Goal: Information Seeking & Learning: Learn about a topic

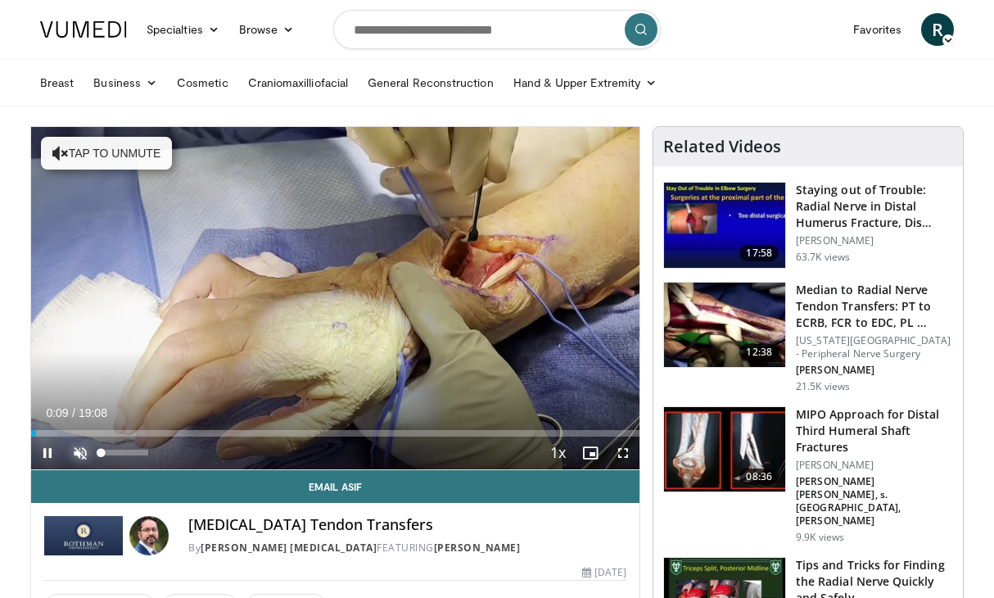
click at [79, 452] on span "Video Player" at bounding box center [80, 453] width 33 height 33
click at [621, 450] on span "Video Player" at bounding box center [623, 453] width 33 height 33
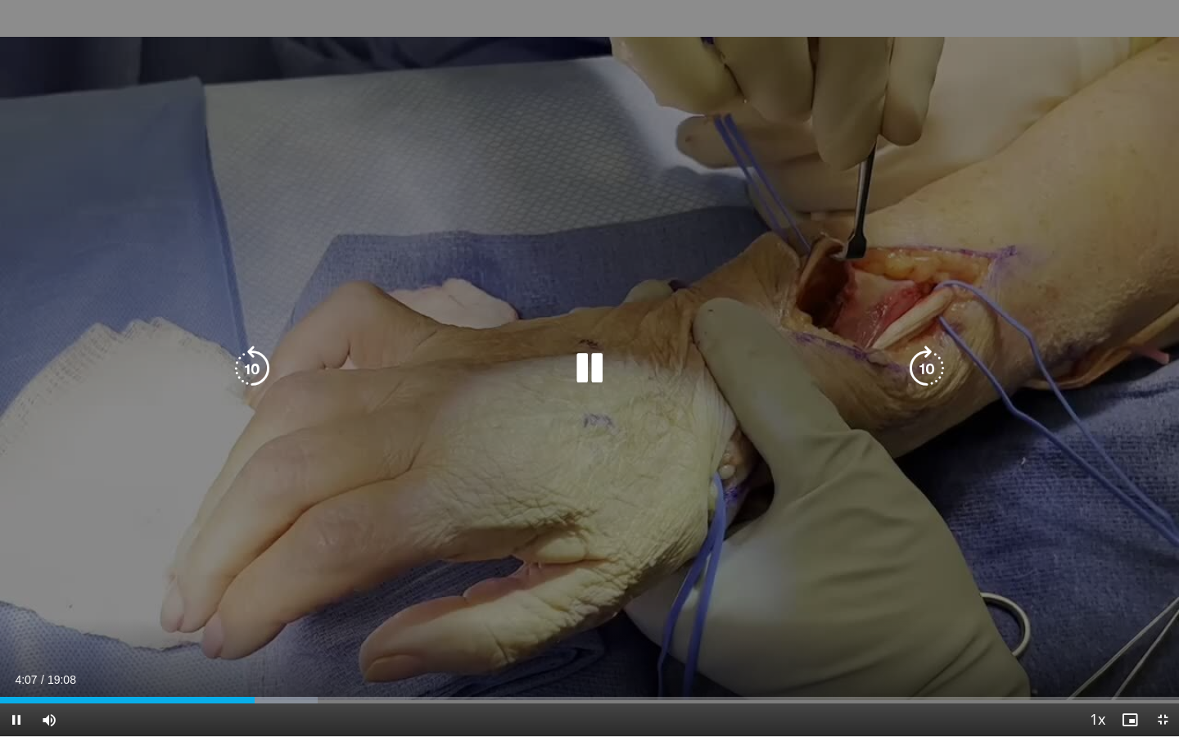
click at [688, 477] on div "10 seconds Tap to unmute" at bounding box center [589, 368] width 1179 height 736
click at [242, 361] on icon "Video Player" at bounding box center [252, 369] width 46 height 46
click at [247, 379] on icon "Video Player" at bounding box center [252, 369] width 46 height 46
click at [595, 377] on icon "Video Player" at bounding box center [590, 369] width 46 height 46
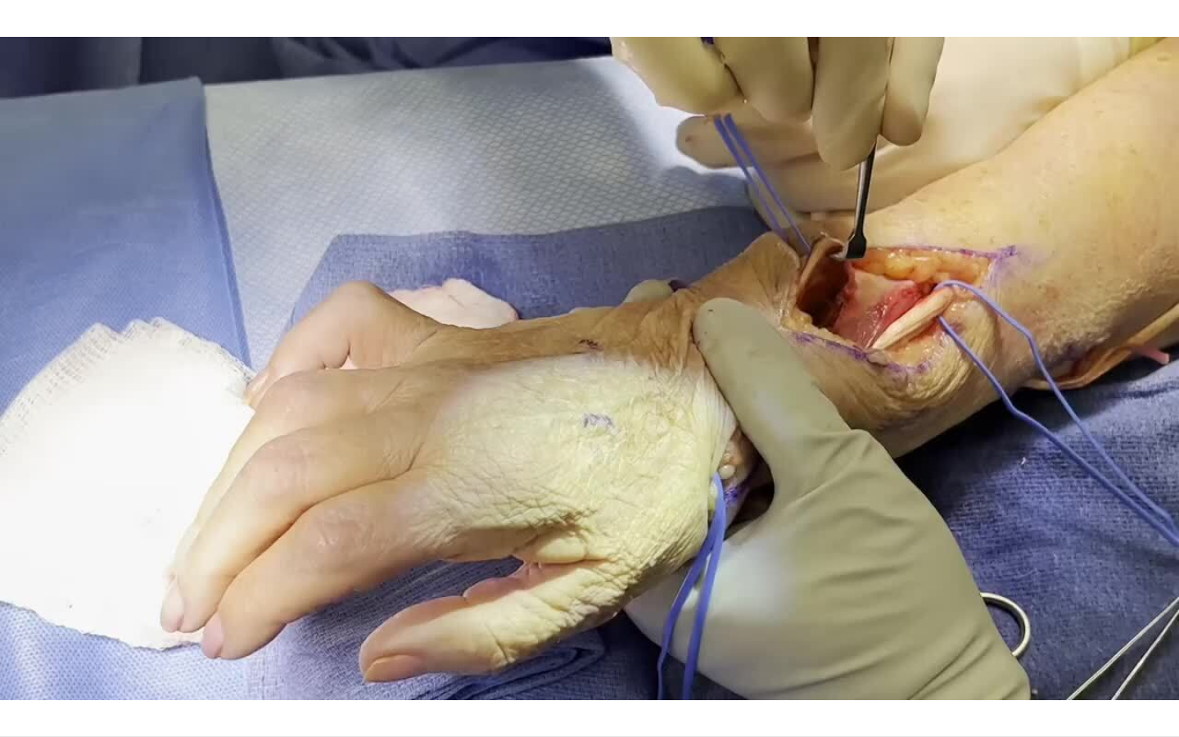
click at [595, 377] on div "10 seconds Tap to unmute" at bounding box center [589, 368] width 1179 height 736
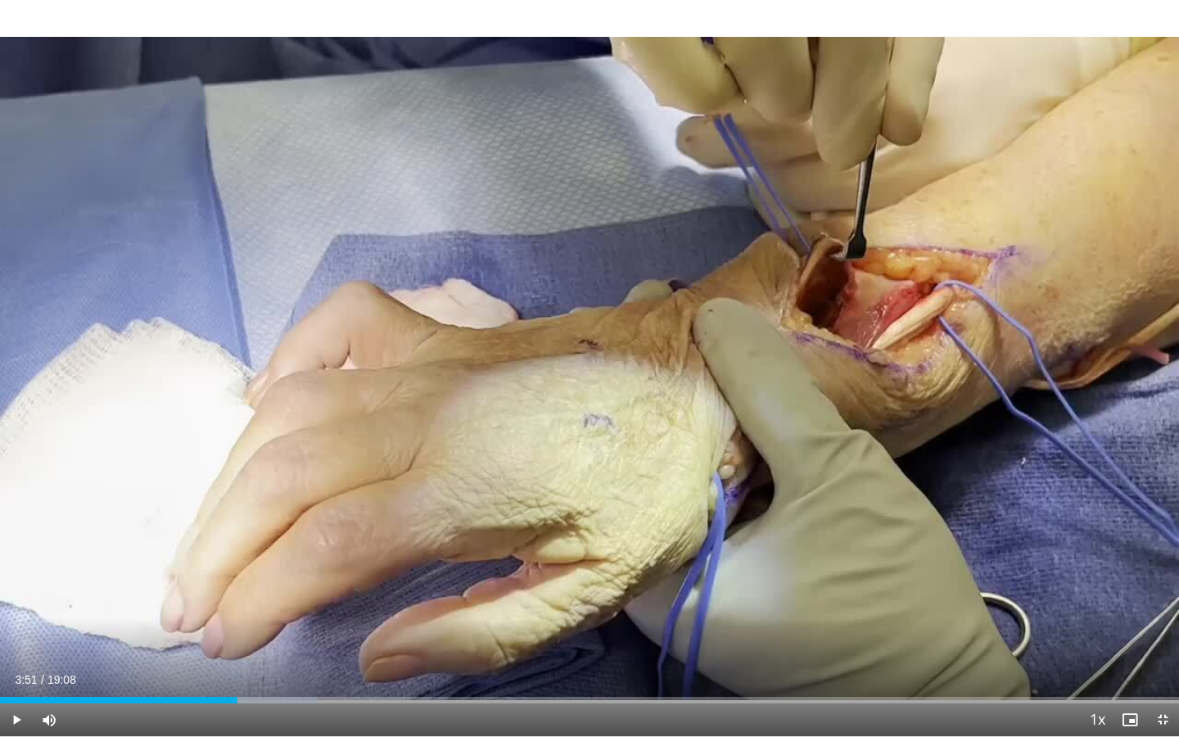
click at [595, 377] on div "10 seconds Tap to unmute" at bounding box center [589, 368] width 1179 height 736
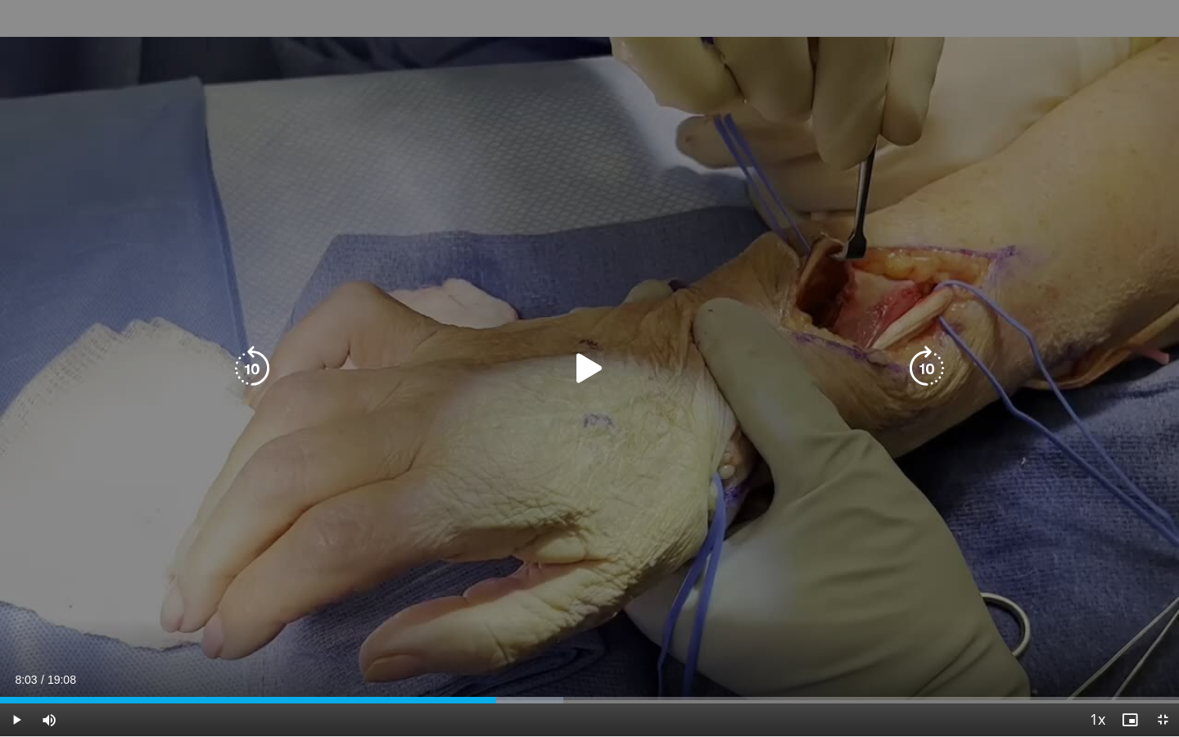
click at [256, 361] on icon "Video Player" at bounding box center [252, 369] width 46 height 46
click at [593, 368] on icon "Video Player" at bounding box center [590, 369] width 46 height 46
click at [583, 362] on icon "Video Player" at bounding box center [590, 369] width 46 height 46
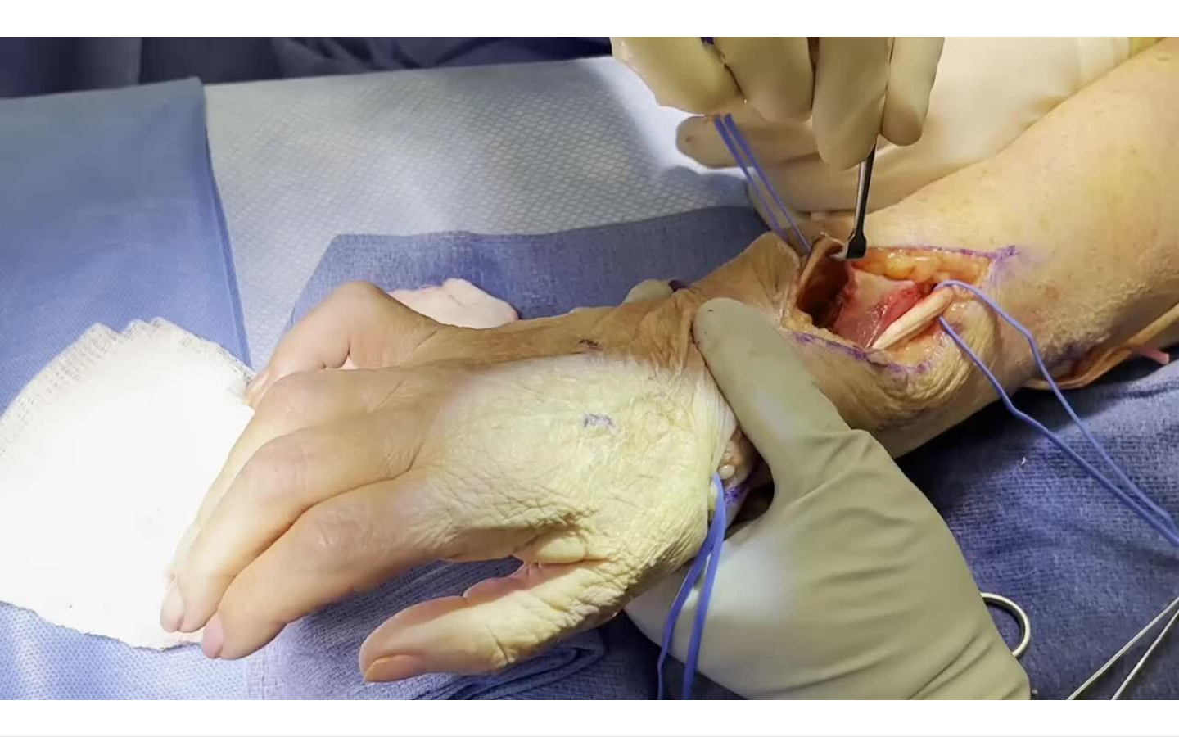
click at [583, 362] on div "20 seconds Tap to unmute" at bounding box center [589, 368] width 1179 height 736
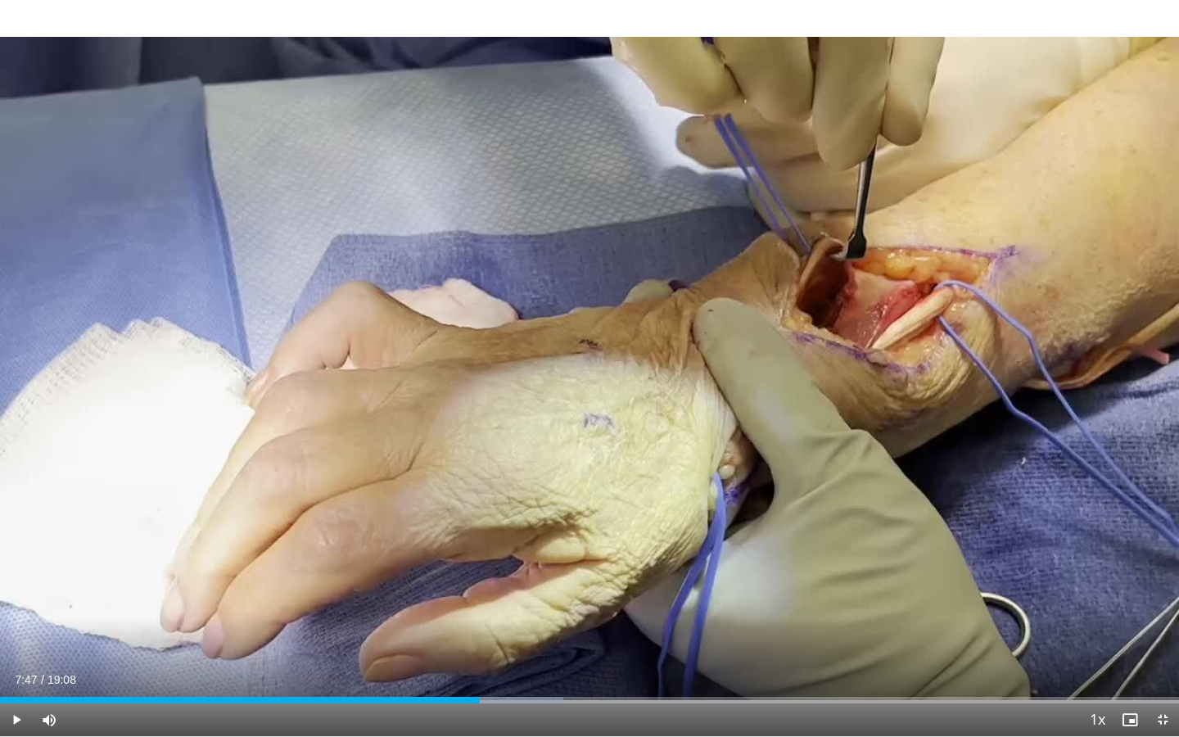
click at [583, 362] on div "20 seconds Tap to unmute" at bounding box center [589, 368] width 1179 height 736
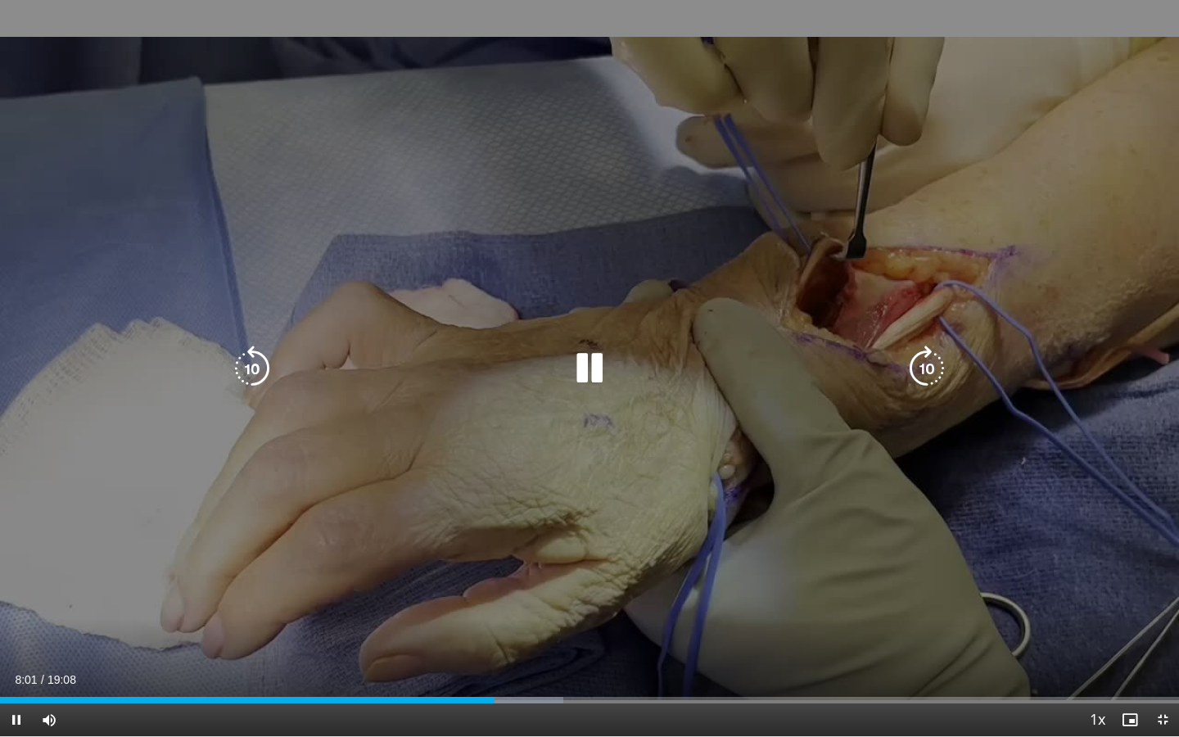
click at [646, 446] on div "20 seconds Tap to unmute" at bounding box center [589, 368] width 1179 height 736
click at [260, 367] on icon "Video Player" at bounding box center [252, 369] width 46 height 46
click at [580, 369] on icon "Video Player" at bounding box center [590, 369] width 46 height 46
click at [256, 361] on icon "Video Player" at bounding box center [252, 369] width 46 height 46
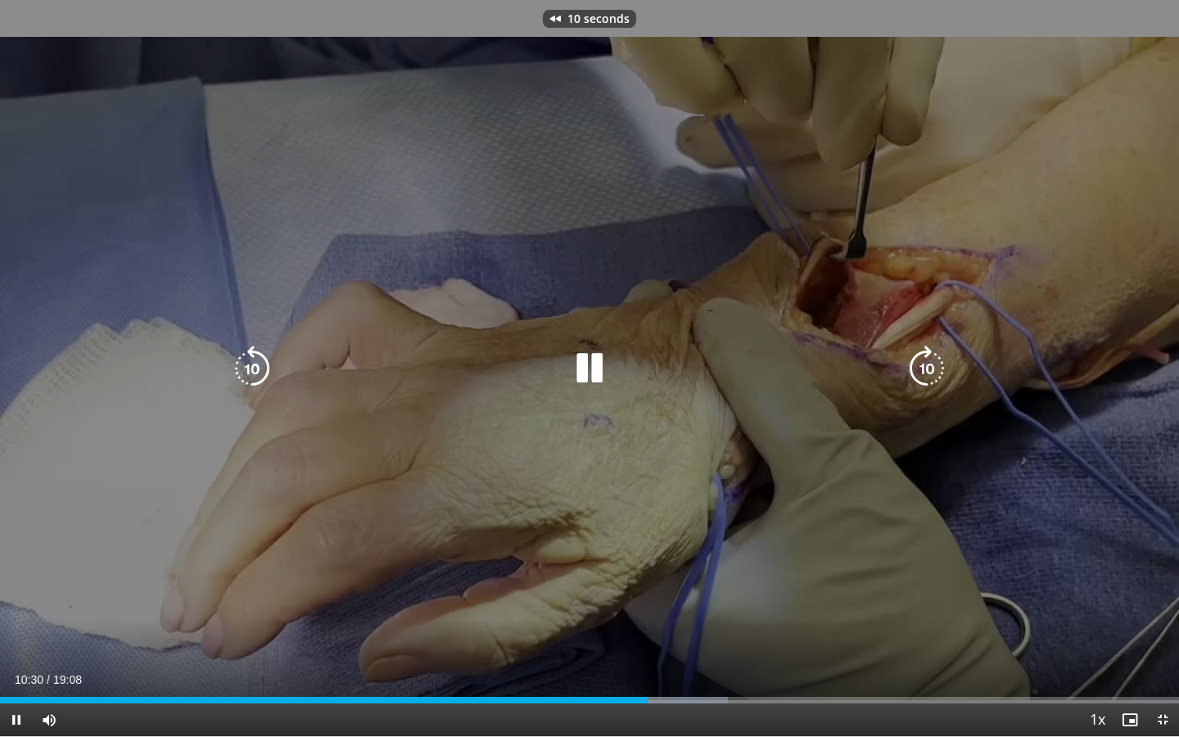
click at [256, 361] on icon "Video Player" at bounding box center [252, 369] width 46 height 46
click at [342, 409] on div "20 seconds Tap to unmute" at bounding box center [589, 368] width 1179 height 736
click at [250, 355] on icon "Video Player" at bounding box center [252, 369] width 46 height 46
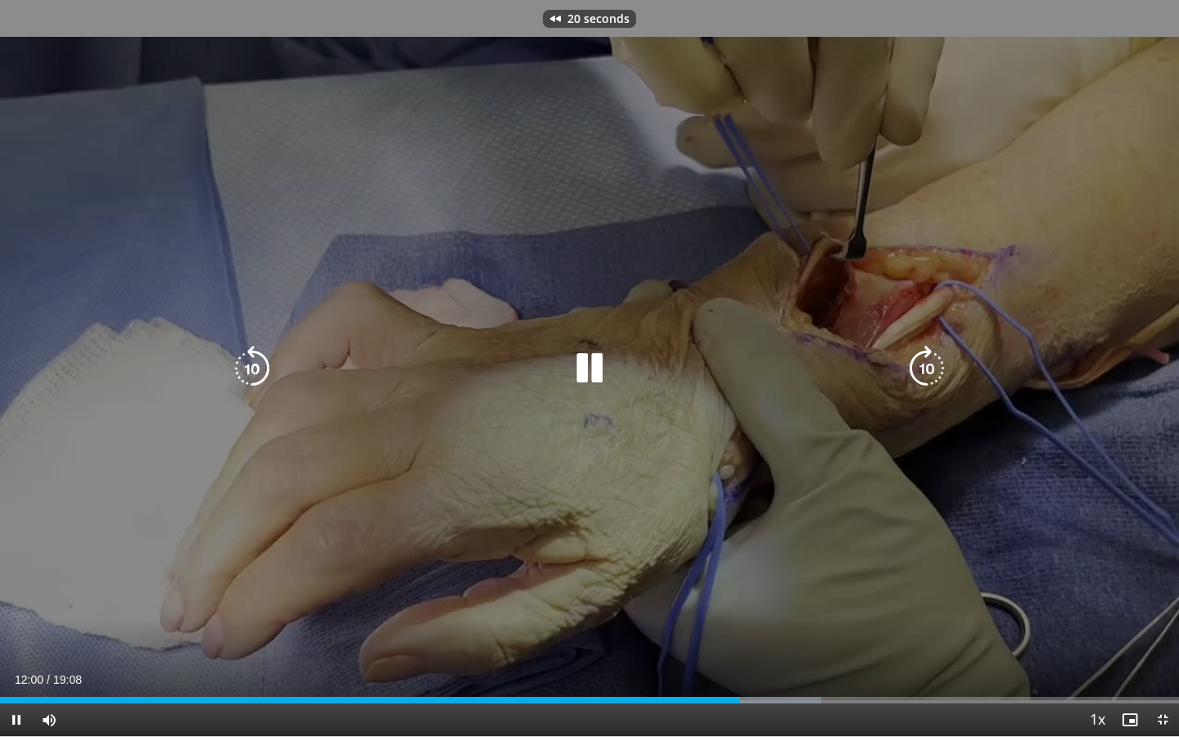
click at [250, 355] on icon "Video Player" at bounding box center [252, 369] width 46 height 46
click at [247, 359] on icon "Video Player" at bounding box center [252, 369] width 46 height 46
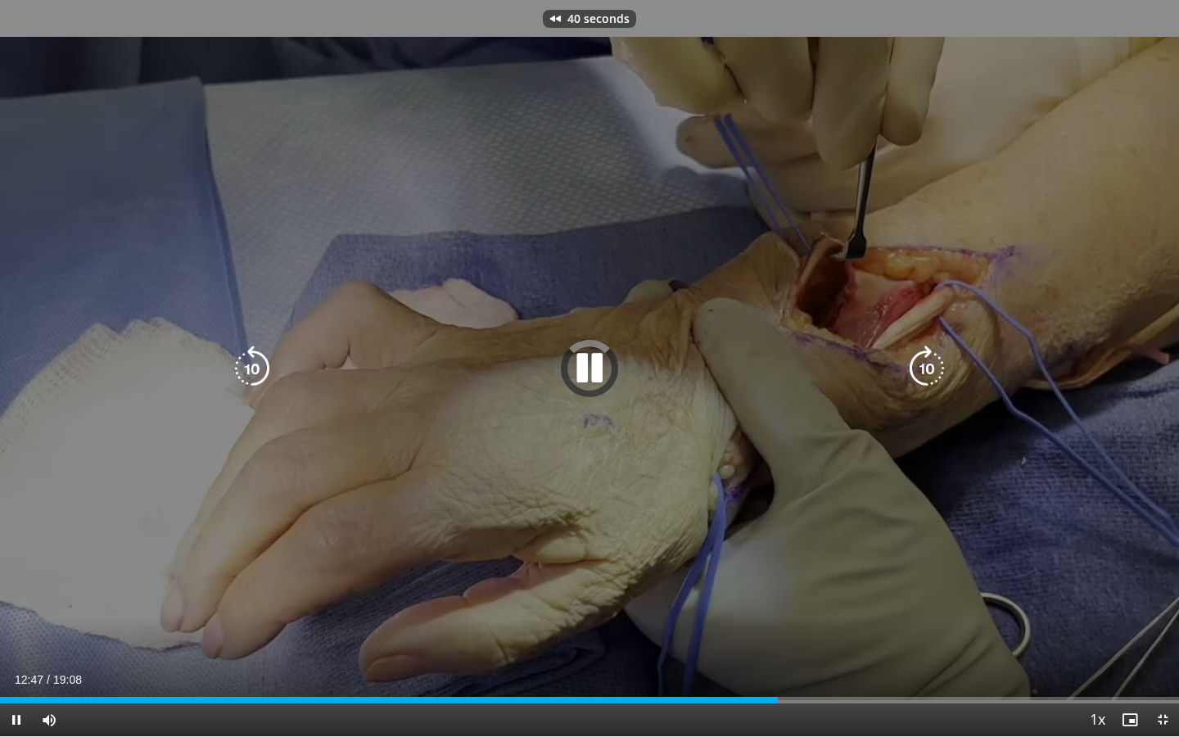
click at [247, 359] on icon "Video Player" at bounding box center [252, 369] width 46 height 46
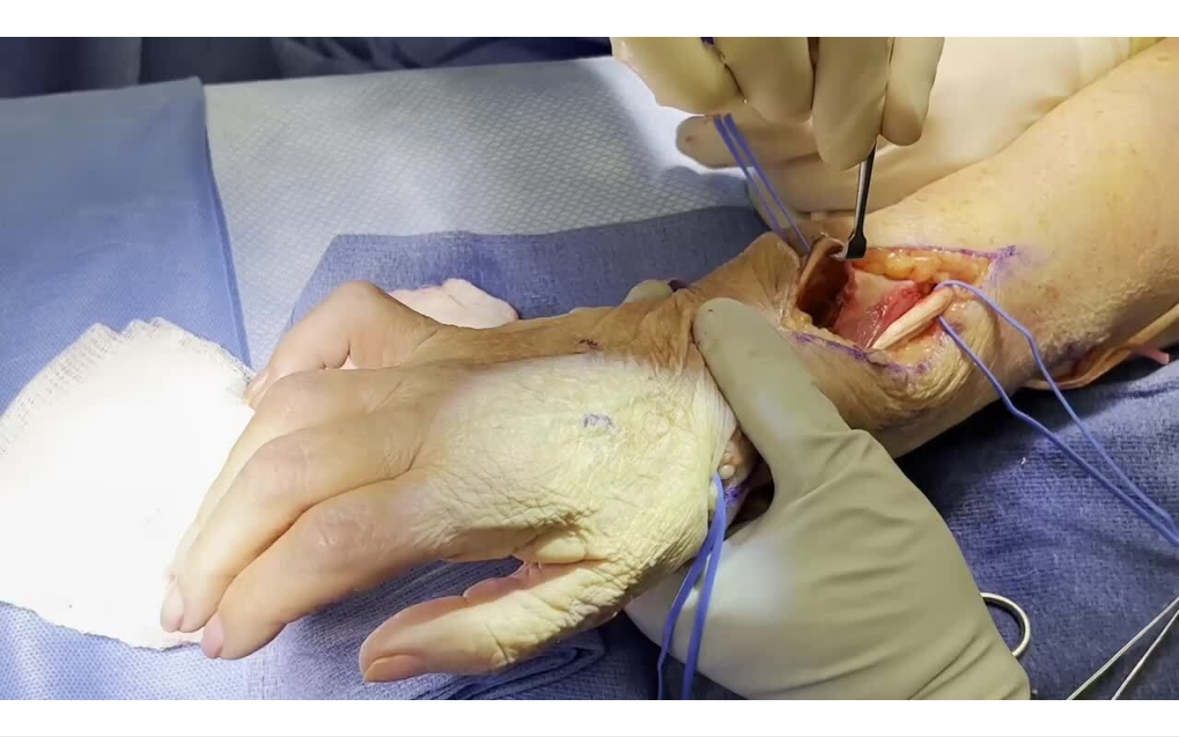
click at [247, 359] on div "50 seconds Tap to unmute" at bounding box center [589, 368] width 1179 height 736
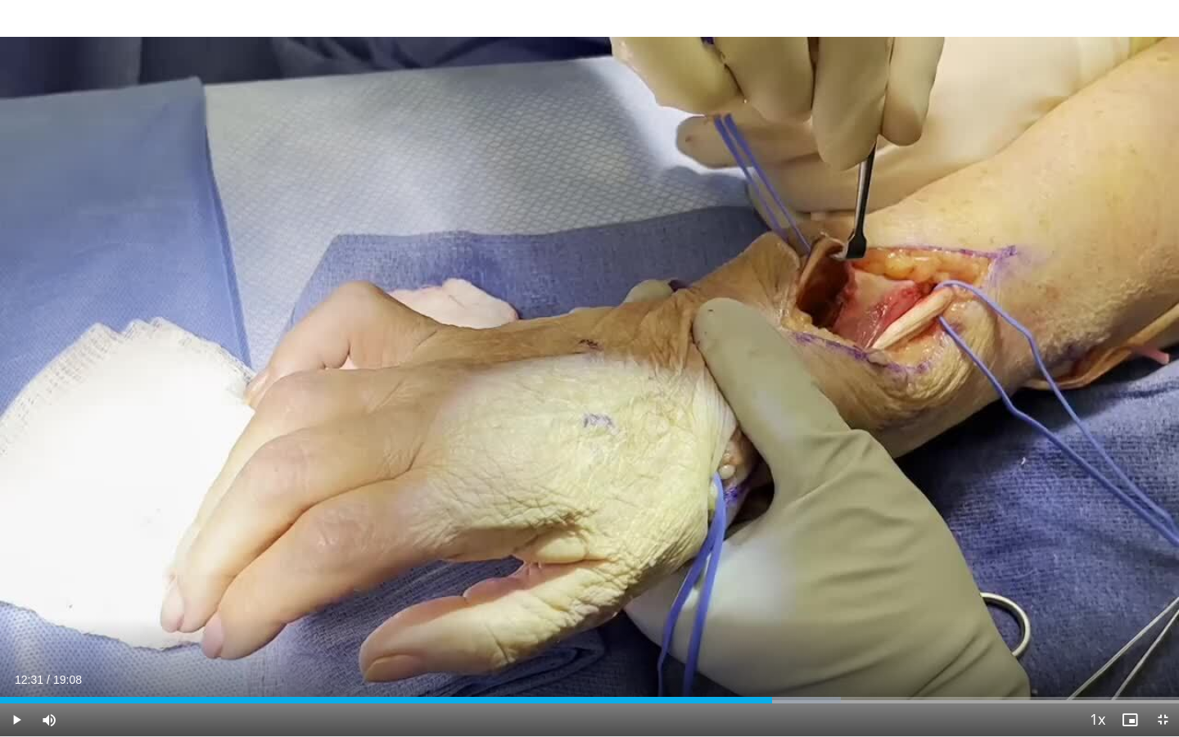
click at [247, 359] on div "50 seconds Tap to unmute" at bounding box center [589, 368] width 1179 height 736
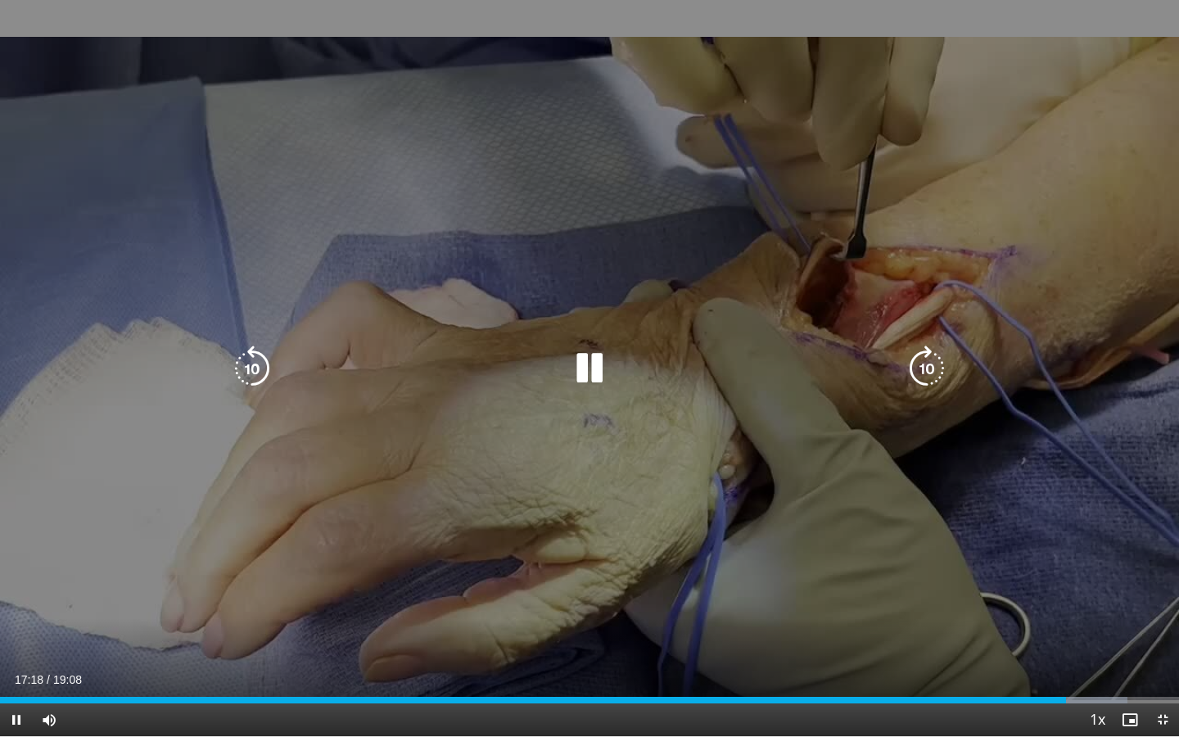
click at [315, 403] on div "50 seconds Tap to unmute" at bounding box center [589, 368] width 1179 height 736
click at [253, 375] on icon "Video Player" at bounding box center [252, 369] width 46 height 46
click at [586, 367] on icon "Video Player" at bounding box center [590, 369] width 46 height 46
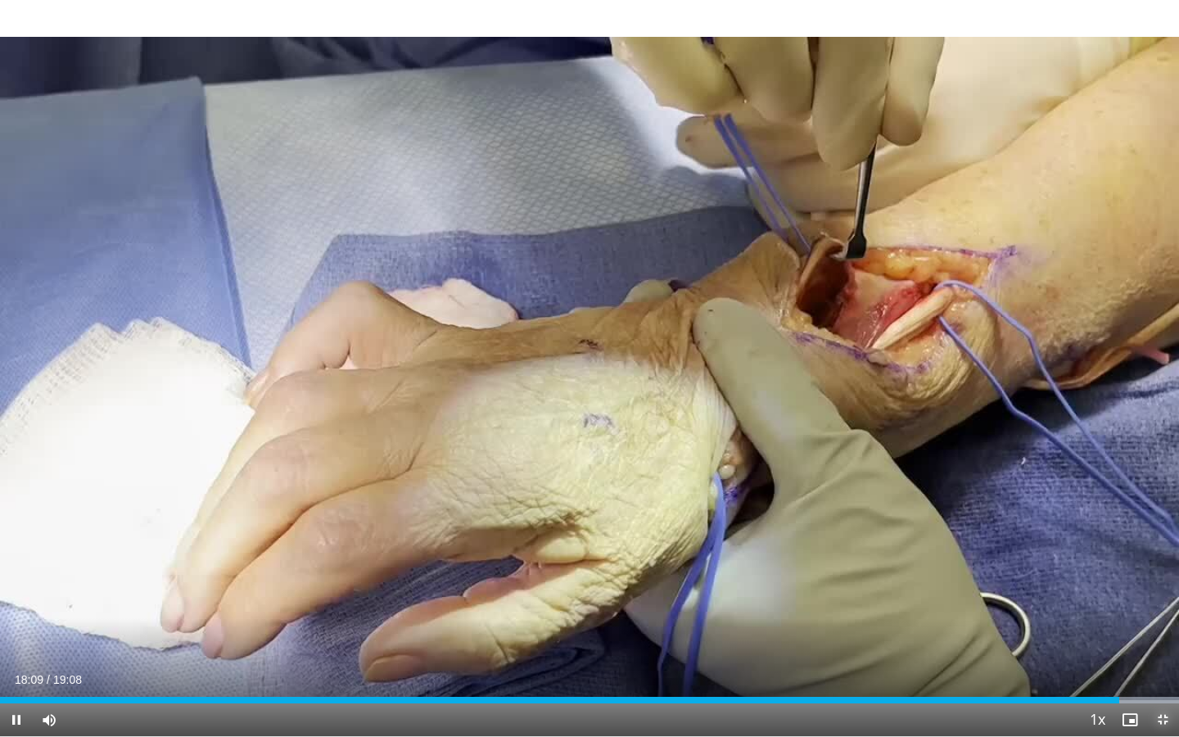
click at [994, 597] on span "Video Player" at bounding box center [1163, 720] width 33 height 33
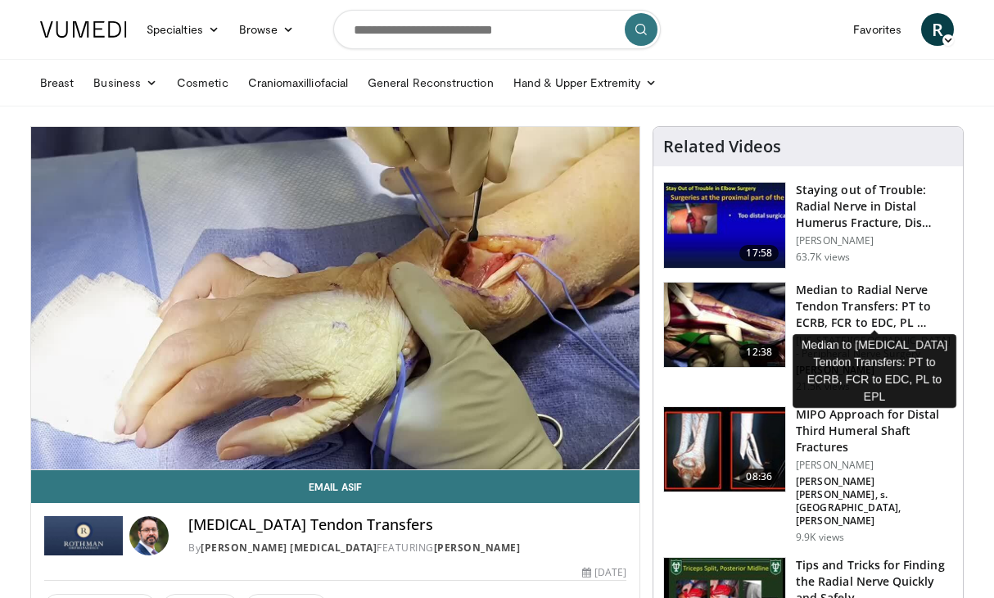
click at [847, 318] on h3 "Median to Radial Nerve Tendon Transfers: PT to ECRB, FCR to EDC, PL …" at bounding box center [874, 306] width 157 height 49
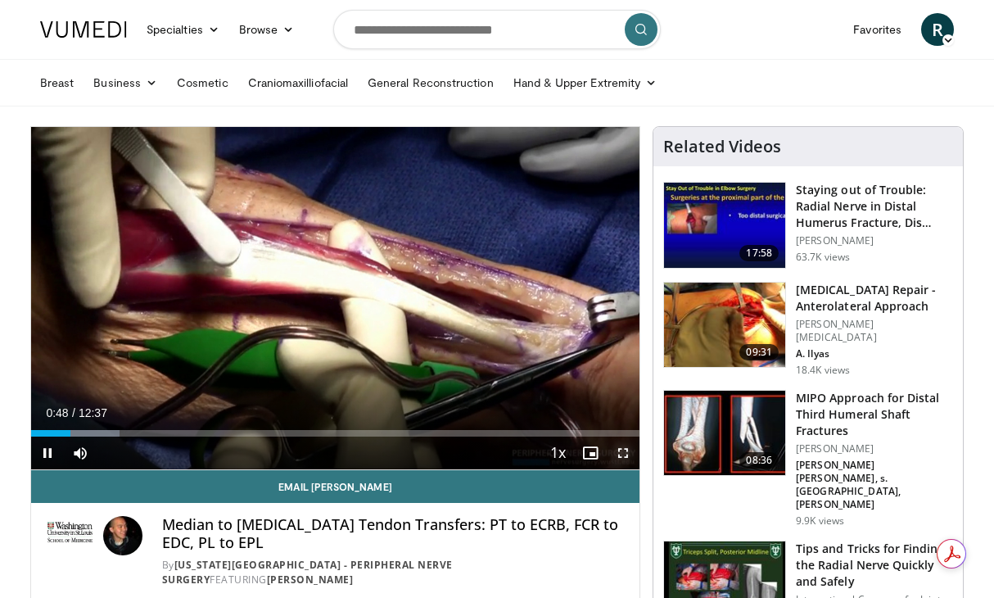
click at [621, 450] on span "Video Player" at bounding box center [623, 453] width 33 height 33
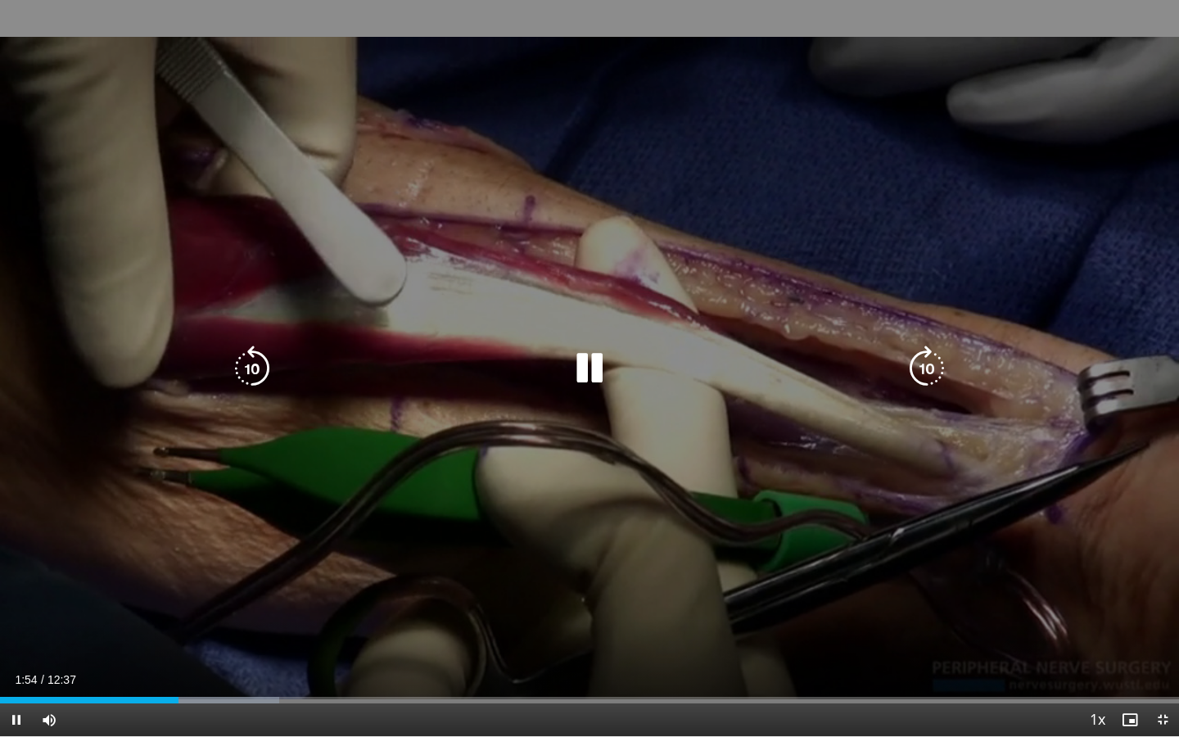
click at [803, 523] on div "10 seconds Tap to unmute" at bounding box center [589, 368] width 1179 height 736
click at [246, 374] on icon "Video Player" at bounding box center [252, 369] width 46 height 46
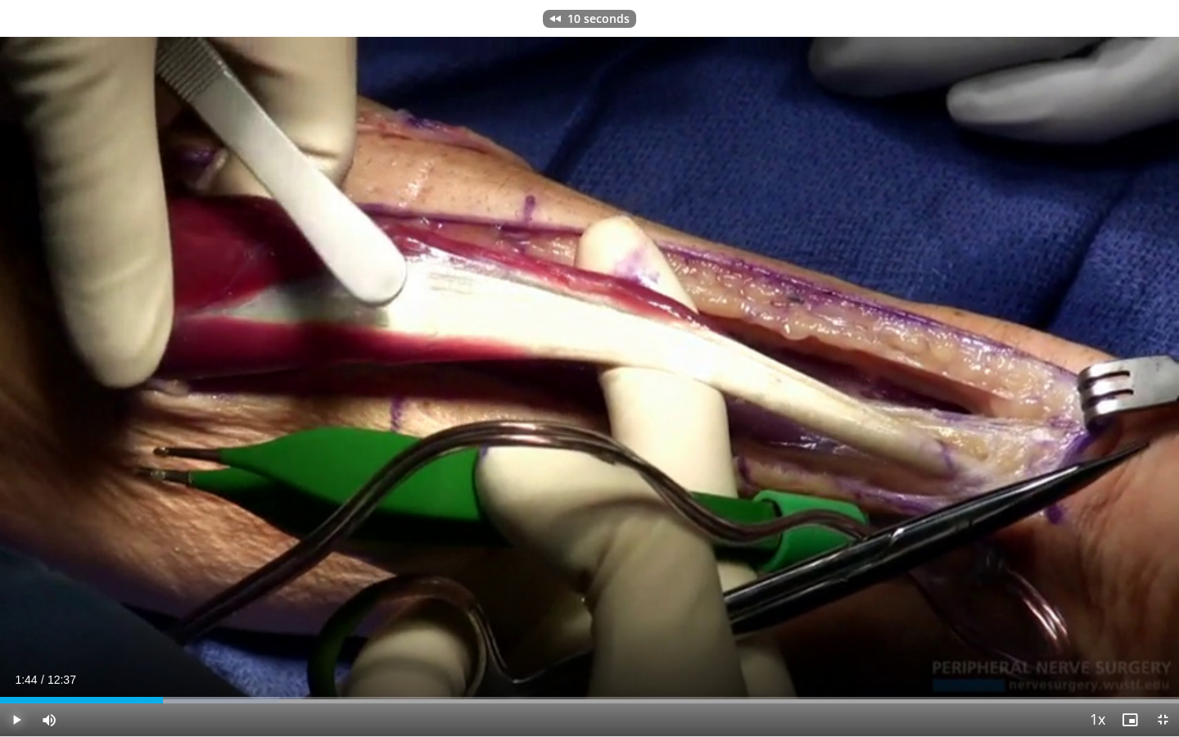
click at [15, 597] on span "Video Player" at bounding box center [16, 720] width 33 height 33
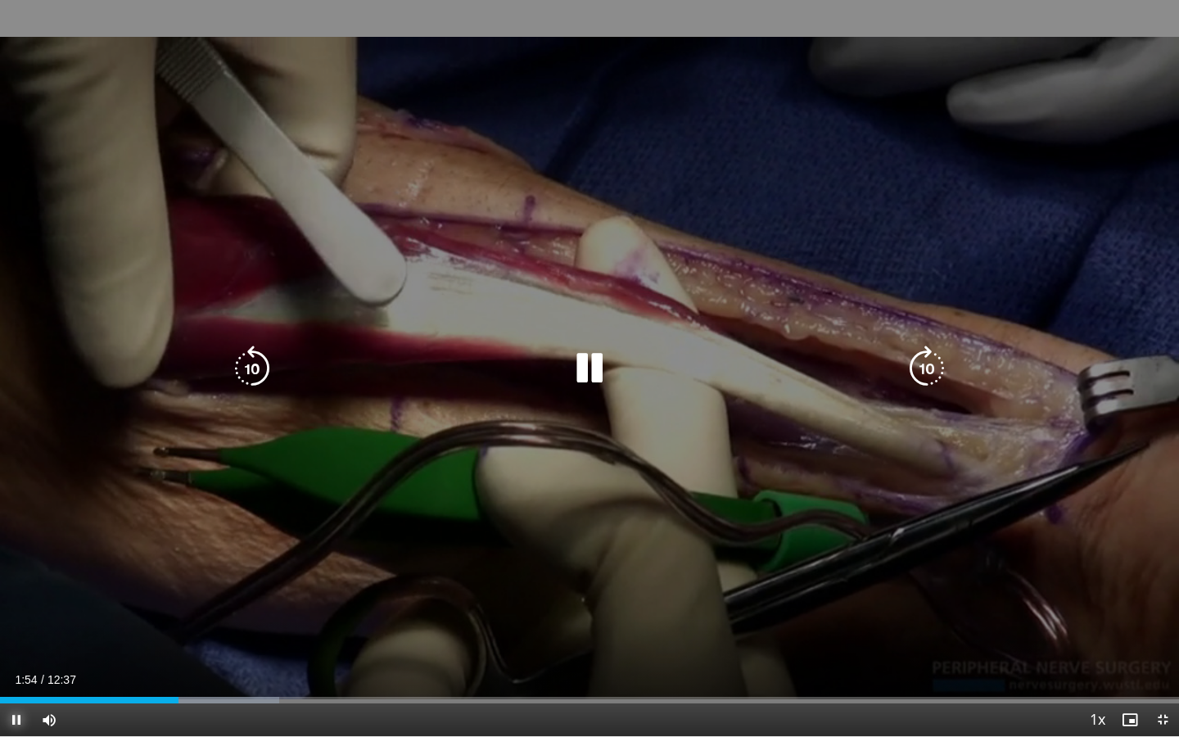
click at [0, 597] on button "Pause" at bounding box center [16, 720] width 33 height 33
click at [252, 355] on icon "Video Player" at bounding box center [252, 369] width 46 height 46
click at [445, 279] on div "10 seconds Tap to unmute" at bounding box center [589, 368] width 1179 height 736
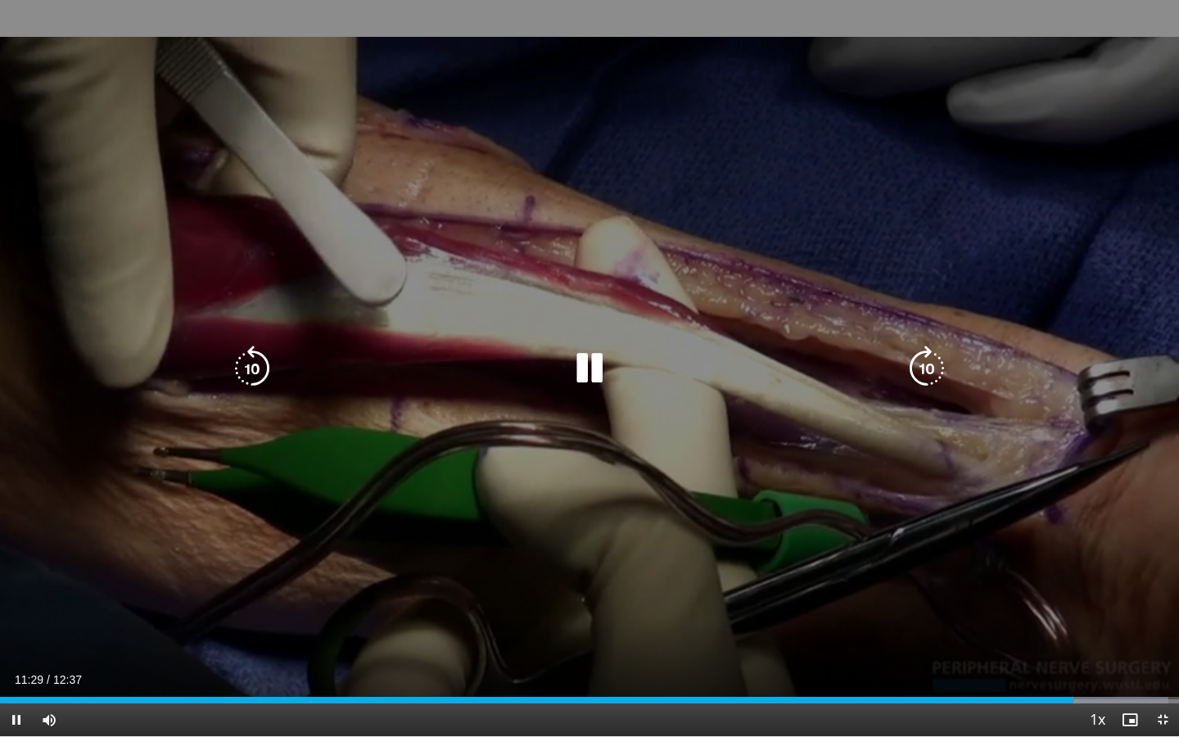
click at [258, 361] on icon "Video Player" at bounding box center [252, 369] width 46 height 46
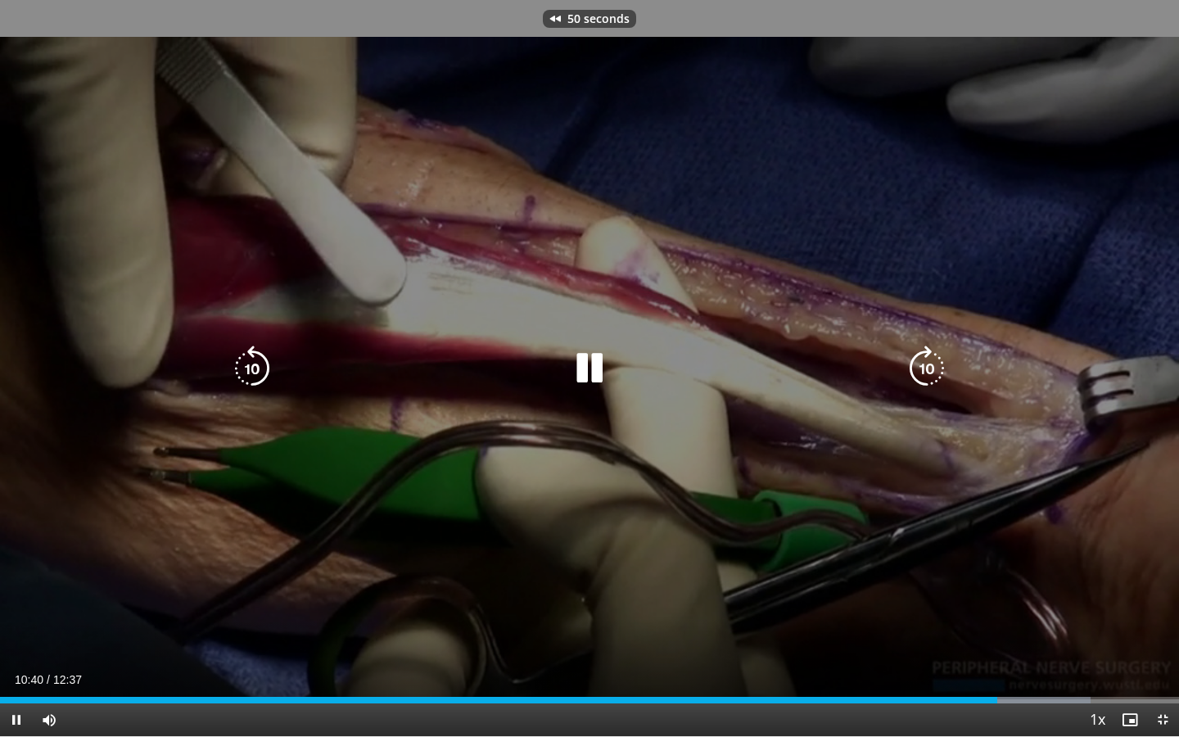
click at [258, 361] on icon "Video Player" at bounding box center [252, 369] width 46 height 46
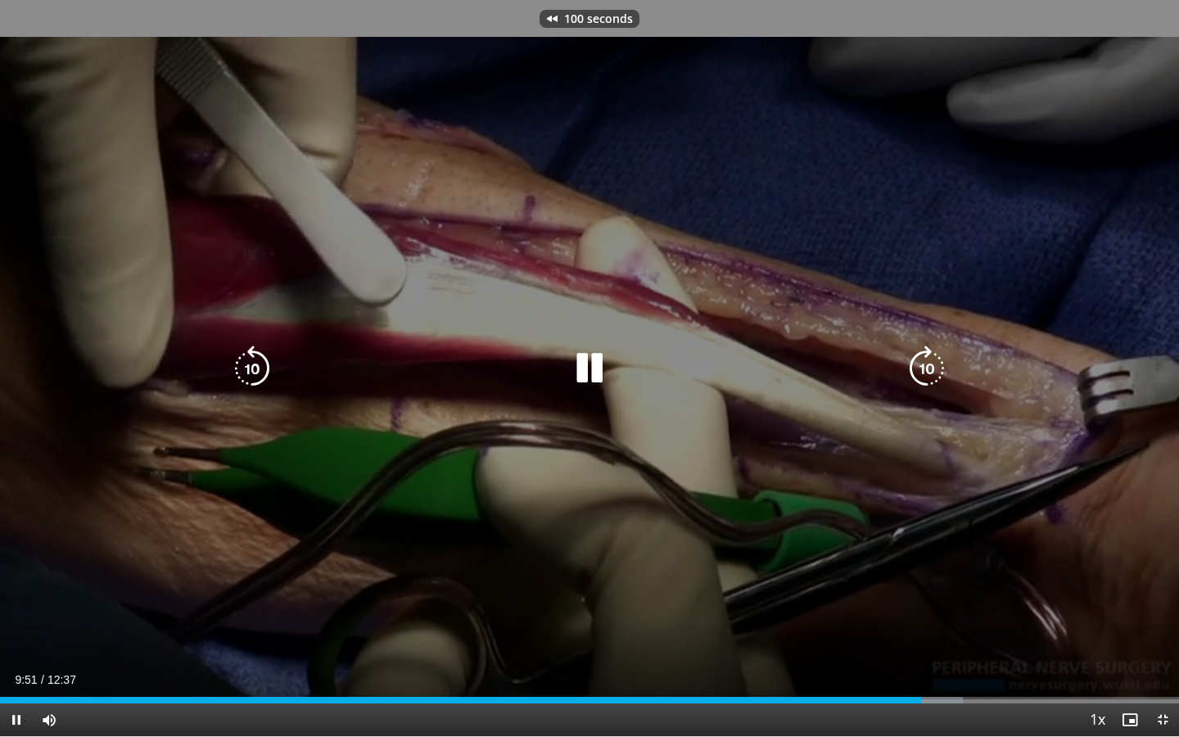
click at [258, 361] on icon "Video Player" at bounding box center [252, 369] width 46 height 46
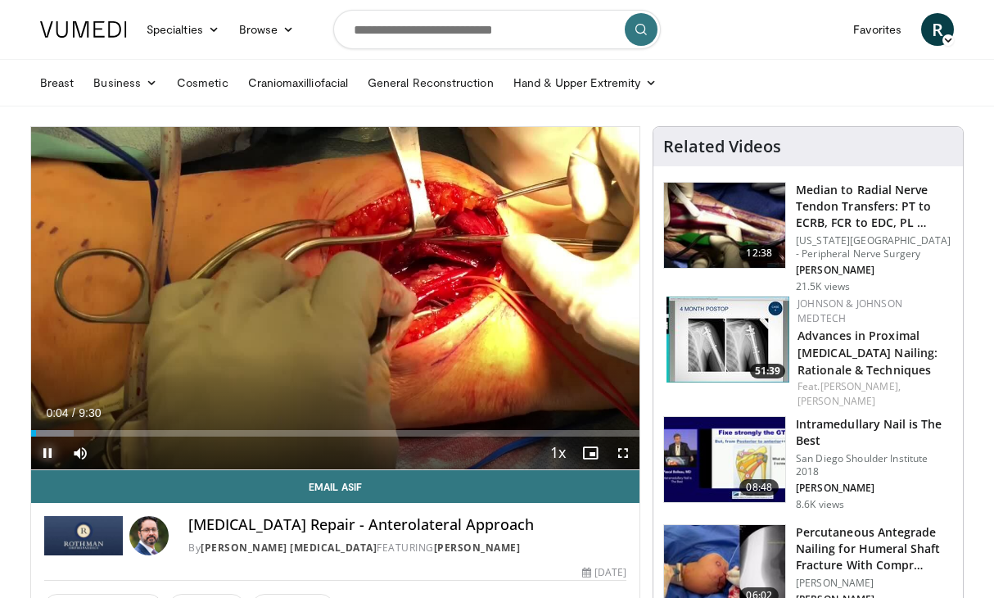
click at [50, 447] on span "Video Player" at bounding box center [47, 453] width 33 height 33
